Goal: Task Accomplishment & Management: Use online tool/utility

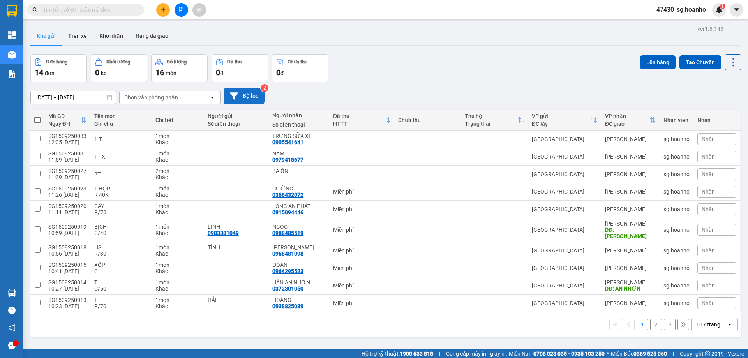
click at [260, 98] on button "Bộ lọc" at bounding box center [244, 96] width 41 height 16
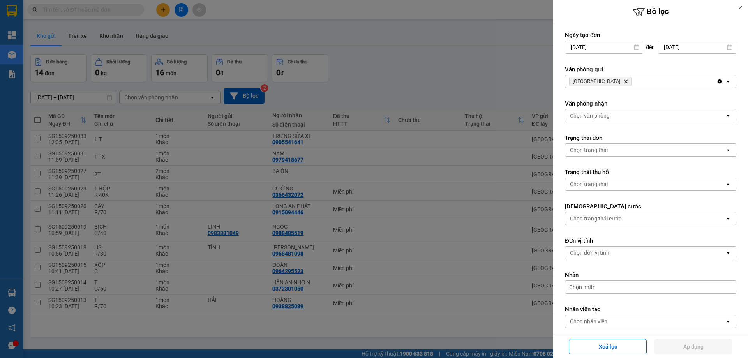
click at [353, 43] on div at bounding box center [374, 179] width 748 height 358
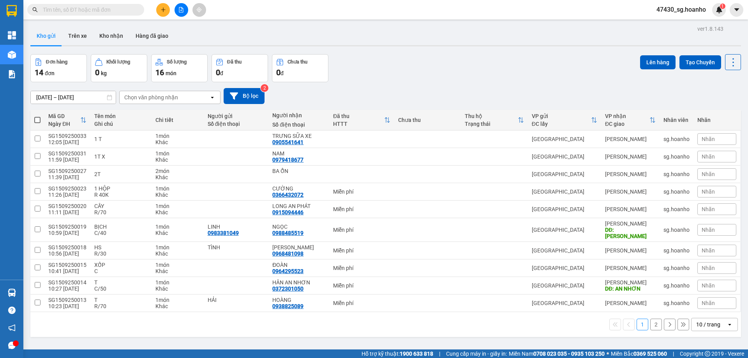
click at [651, 319] on button "2" at bounding box center [657, 325] width 12 height 12
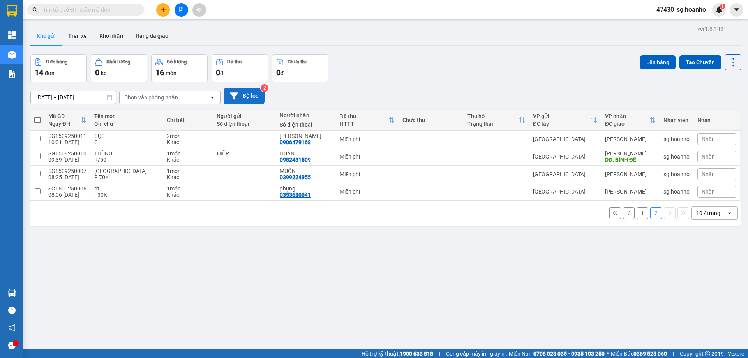
click at [263, 98] on button "Bộ lọc" at bounding box center [244, 96] width 41 height 16
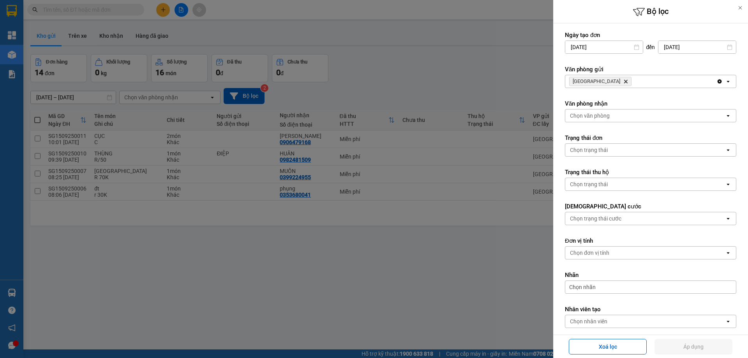
click at [624, 81] on icon "SÀI GÒN, close by backspace" at bounding box center [626, 82] width 4 height 4
click at [599, 81] on div "Chọn văn phòng" at bounding box center [590, 82] width 40 height 8
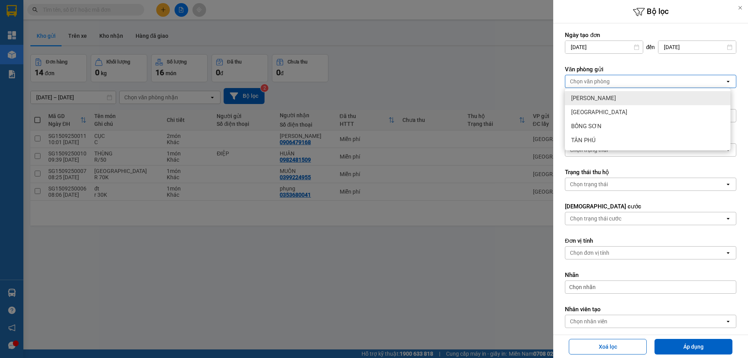
click at [600, 97] on span "[PERSON_NAME]" at bounding box center [593, 98] width 45 height 8
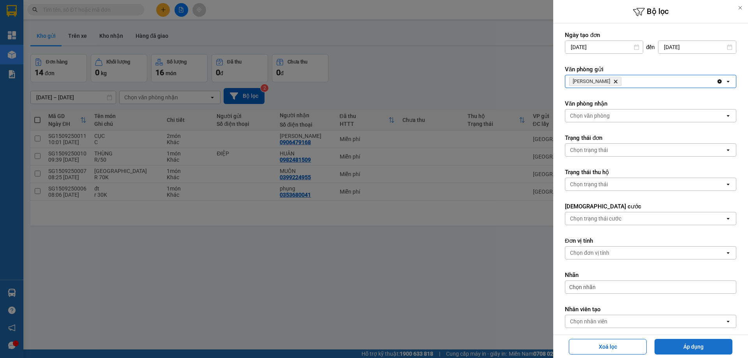
click at [686, 347] on button "Áp dụng" at bounding box center [694, 347] width 78 height 16
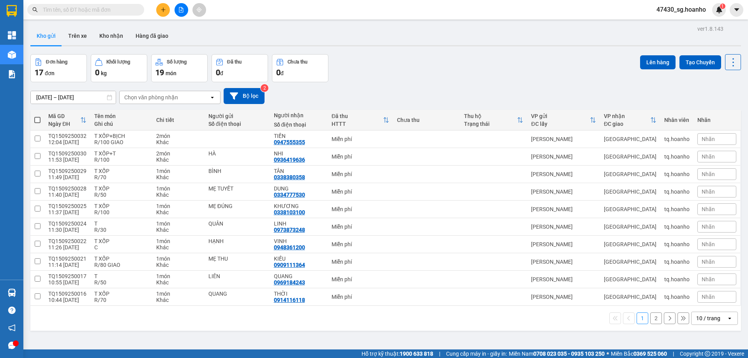
click at [654, 316] on button "2" at bounding box center [657, 319] width 12 height 12
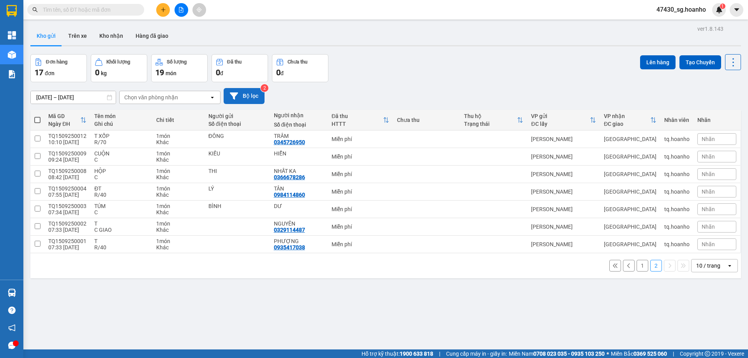
click at [257, 96] on button "Bộ lọc" at bounding box center [244, 96] width 41 height 16
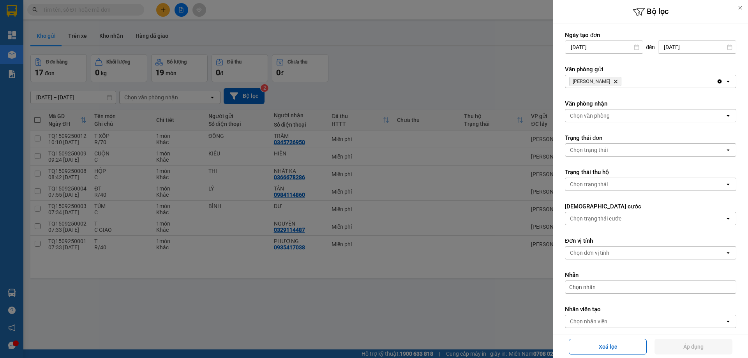
click at [614, 82] on icon "Delete" at bounding box center [616, 81] width 5 height 5
click at [602, 82] on div "Chọn văn phòng" at bounding box center [590, 82] width 40 height 8
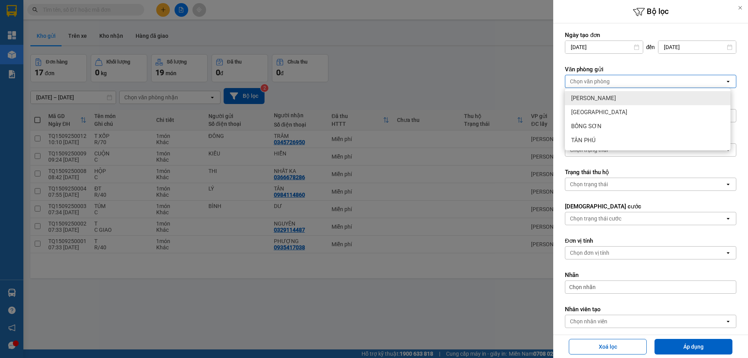
click at [607, 96] on div "[PERSON_NAME]" at bounding box center [648, 98] width 166 height 14
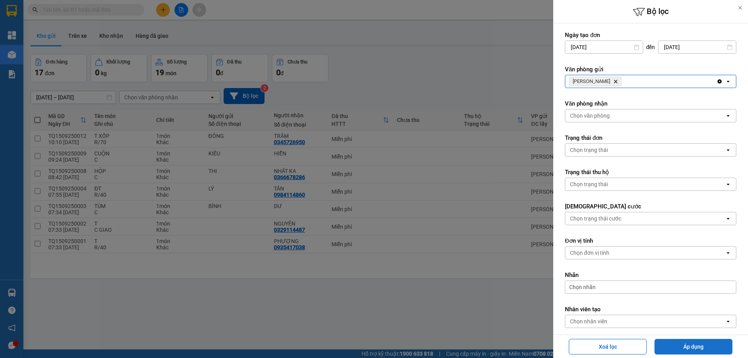
click at [669, 340] on button "Áp dụng" at bounding box center [694, 347] width 78 height 16
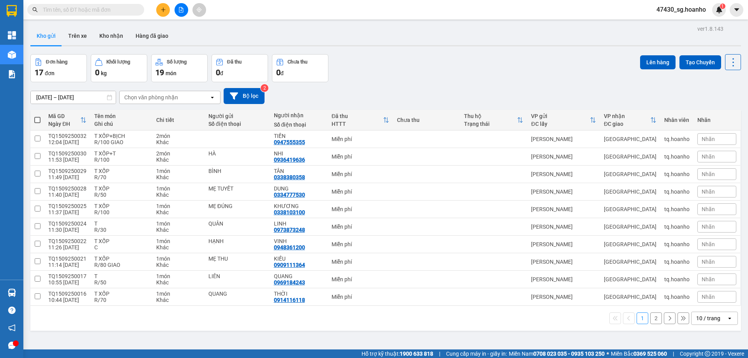
click at [651, 318] on button "2" at bounding box center [657, 319] width 12 height 12
